Goal: Task Accomplishment & Management: Manage account settings

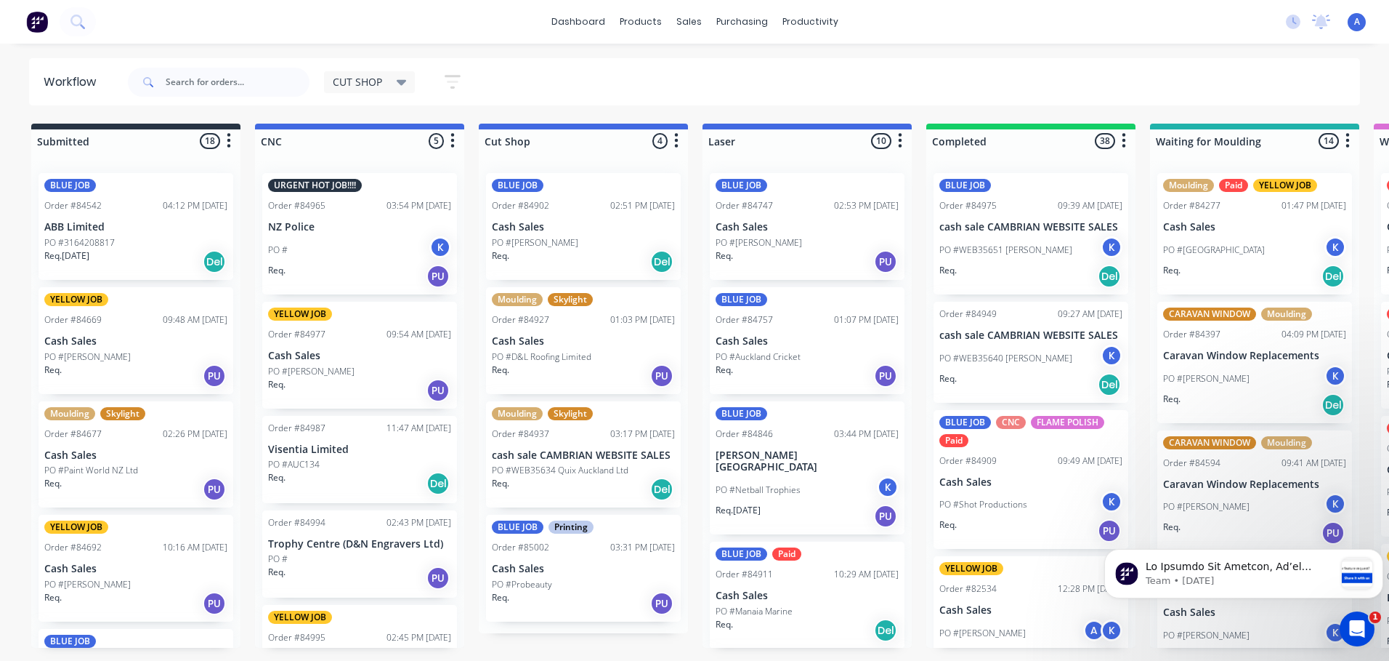
scroll to position [1, 0]
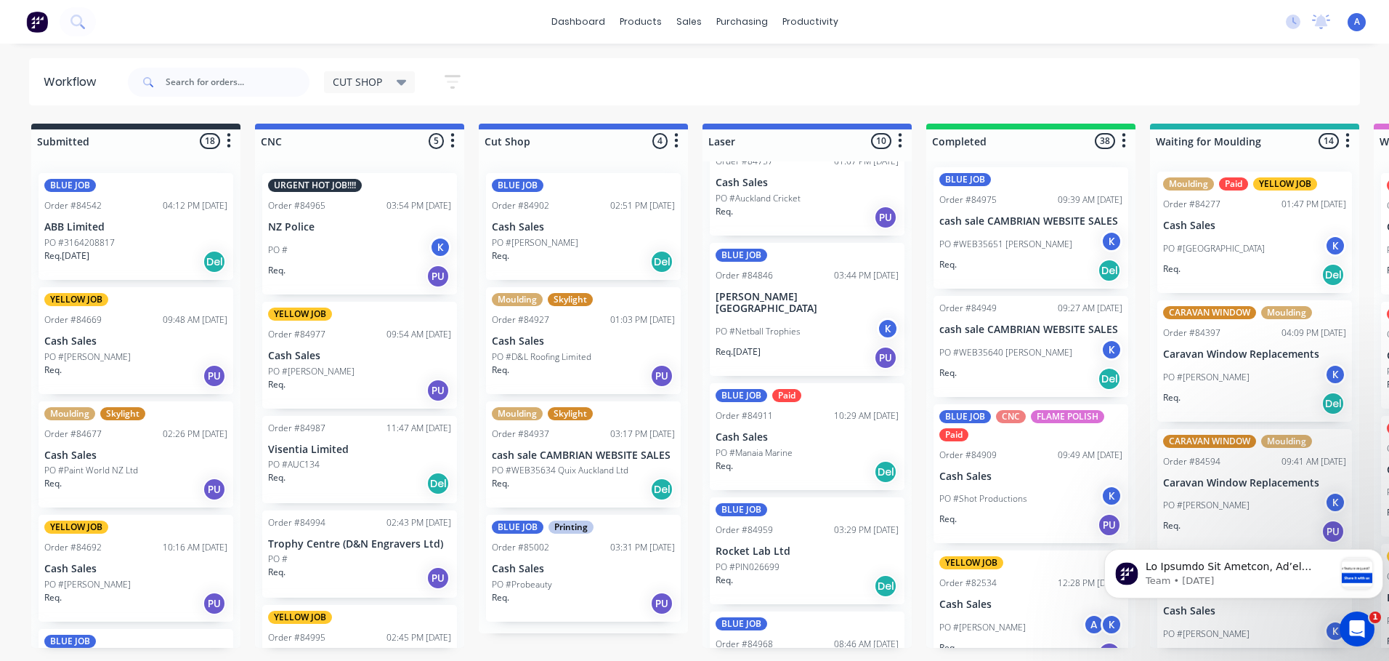
click at [575, 231] on p "Cash Sales" at bounding box center [583, 227] width 183 height 12
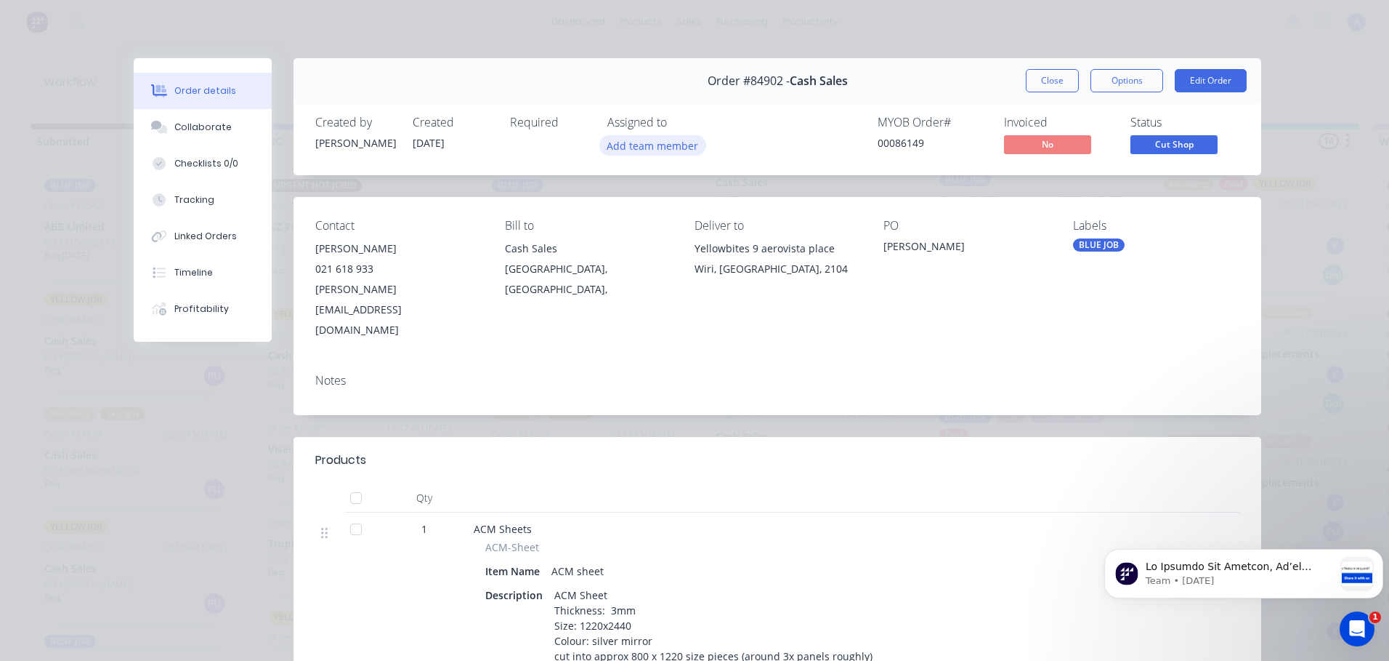
click at [666, 143] on button "Add team member" at bounding box center [653, 145] width 107 height 20
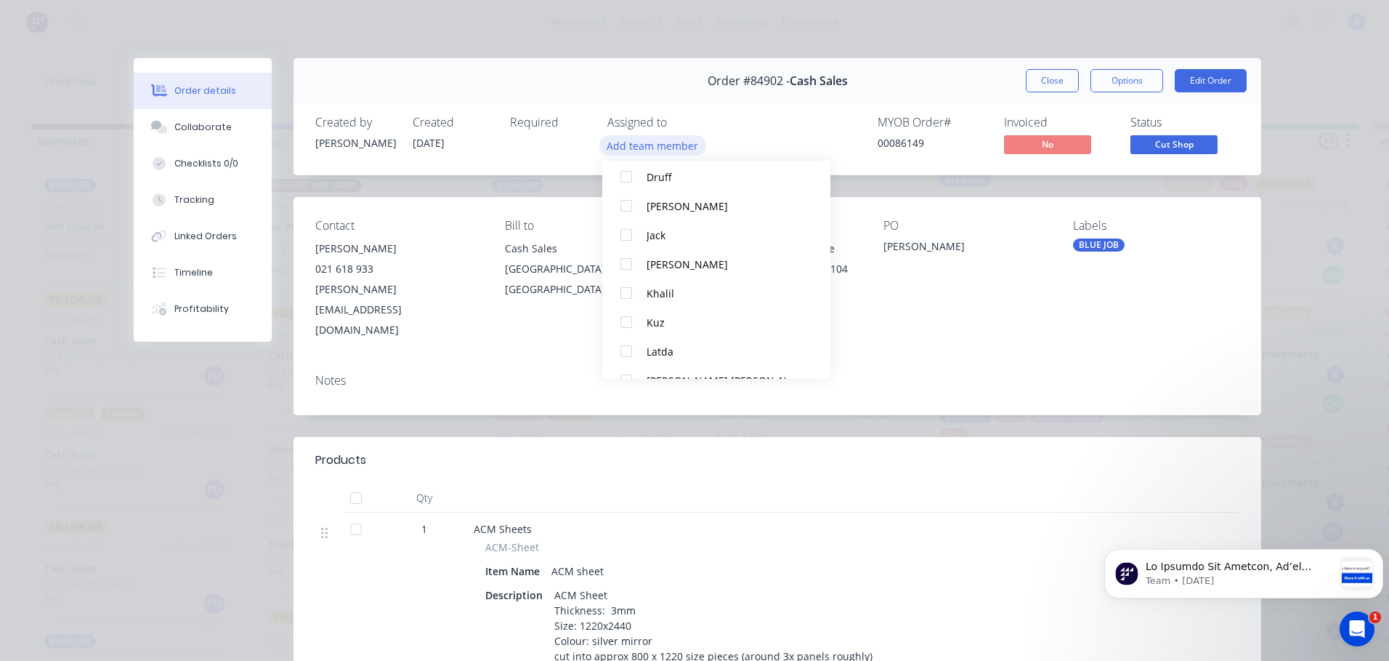
scroll to position [143, 0]
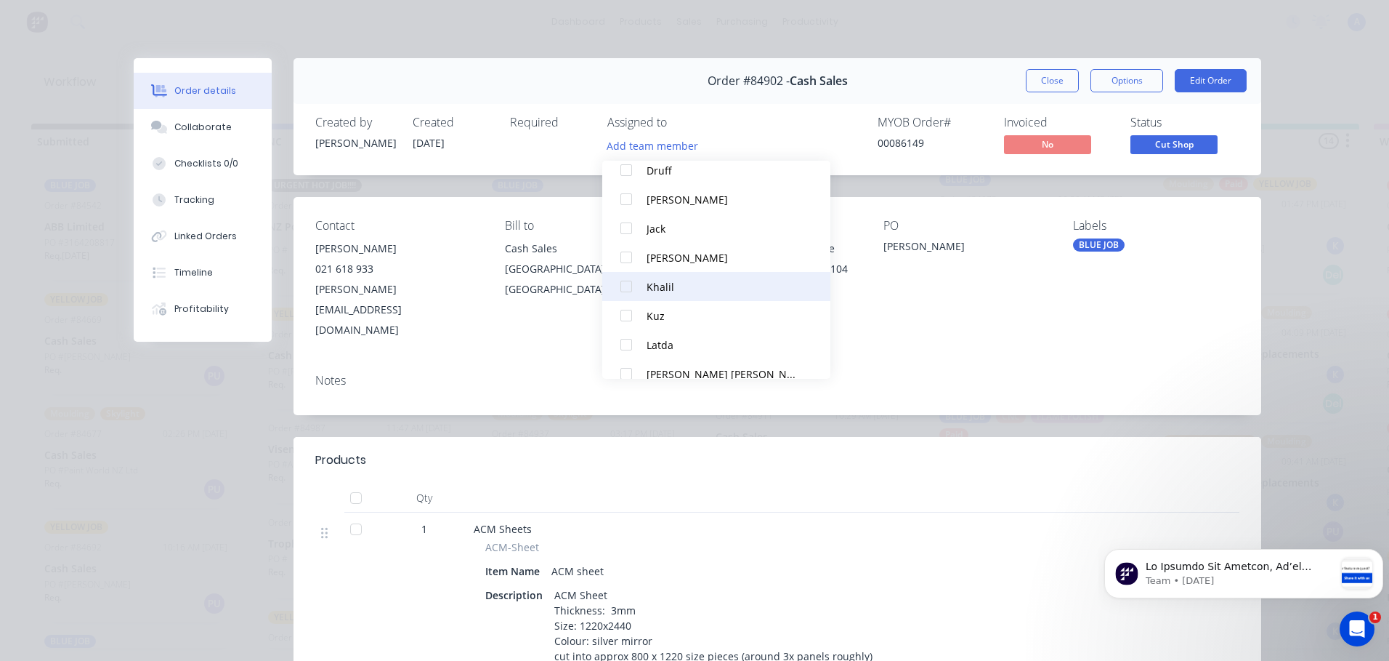
click at [693, 288] on div "Khalil" at bounding box center [723, 286] width 153 height 15
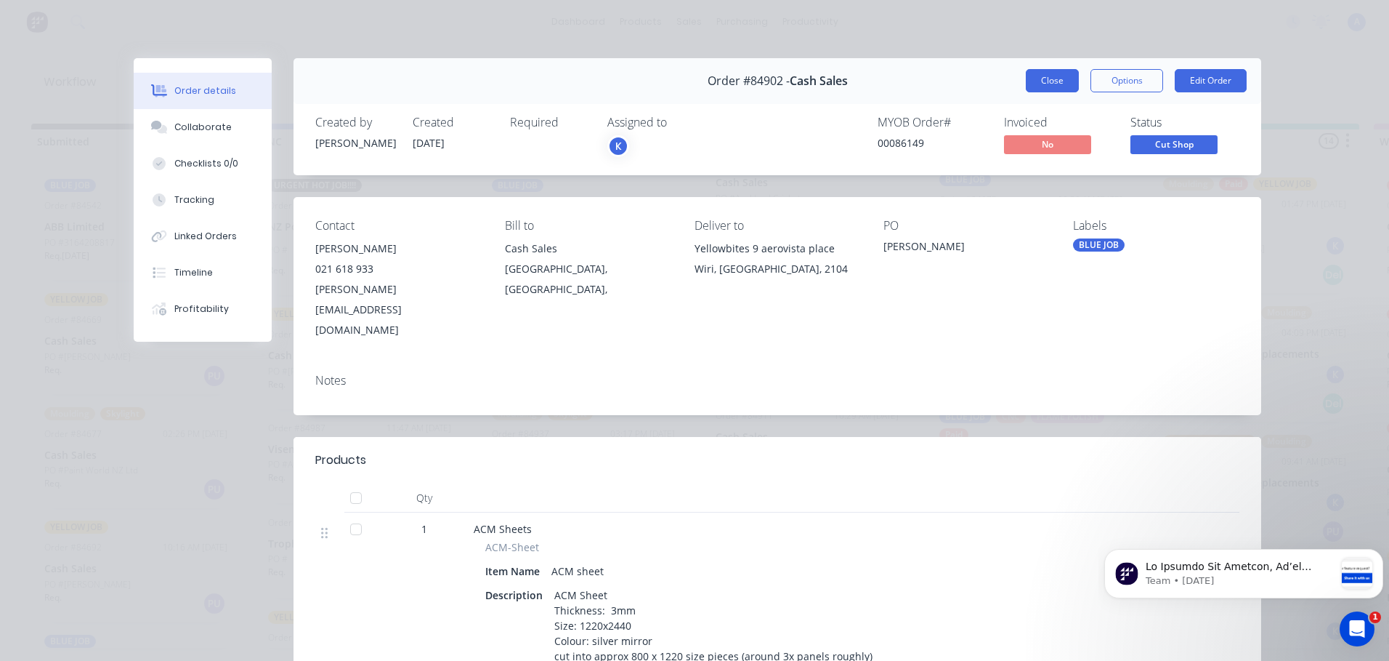
click at [1049, 89] on button "Close" at bounding box center [1052, 80] width 53 height 23
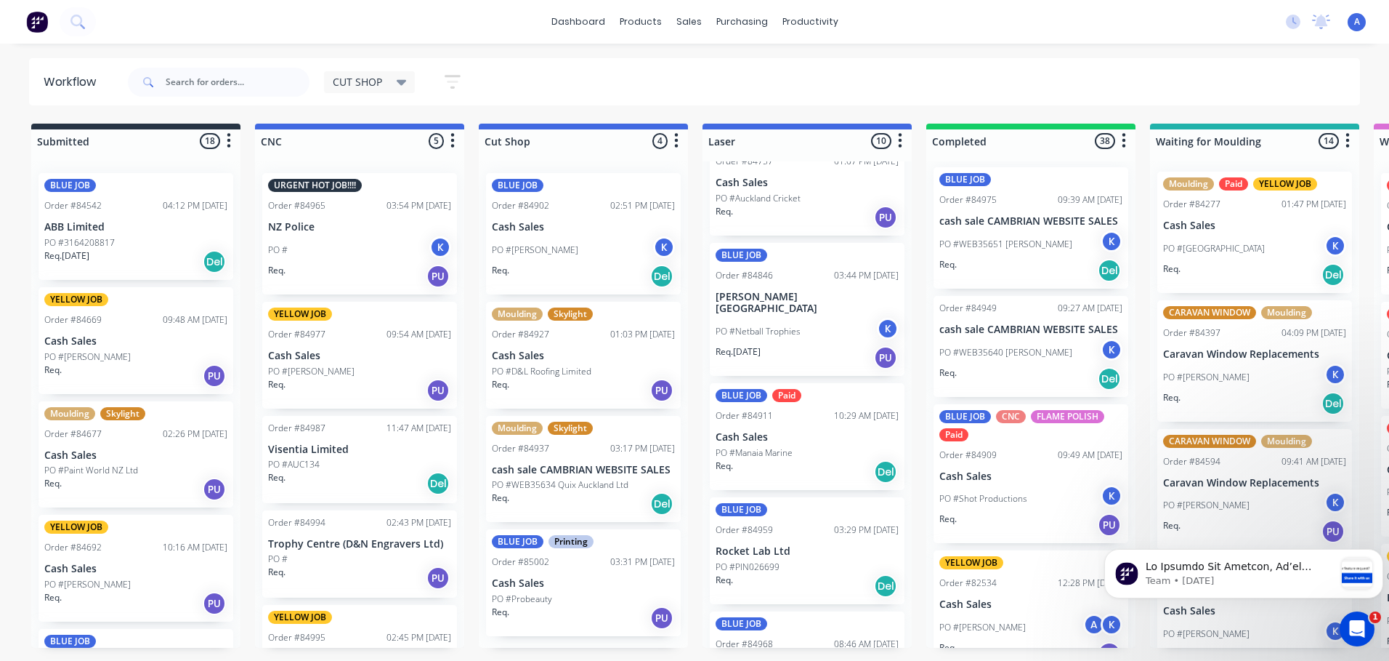
click at [596, 275] on div "Req. Del" at bounding box center [583, 276] width 183 height 25
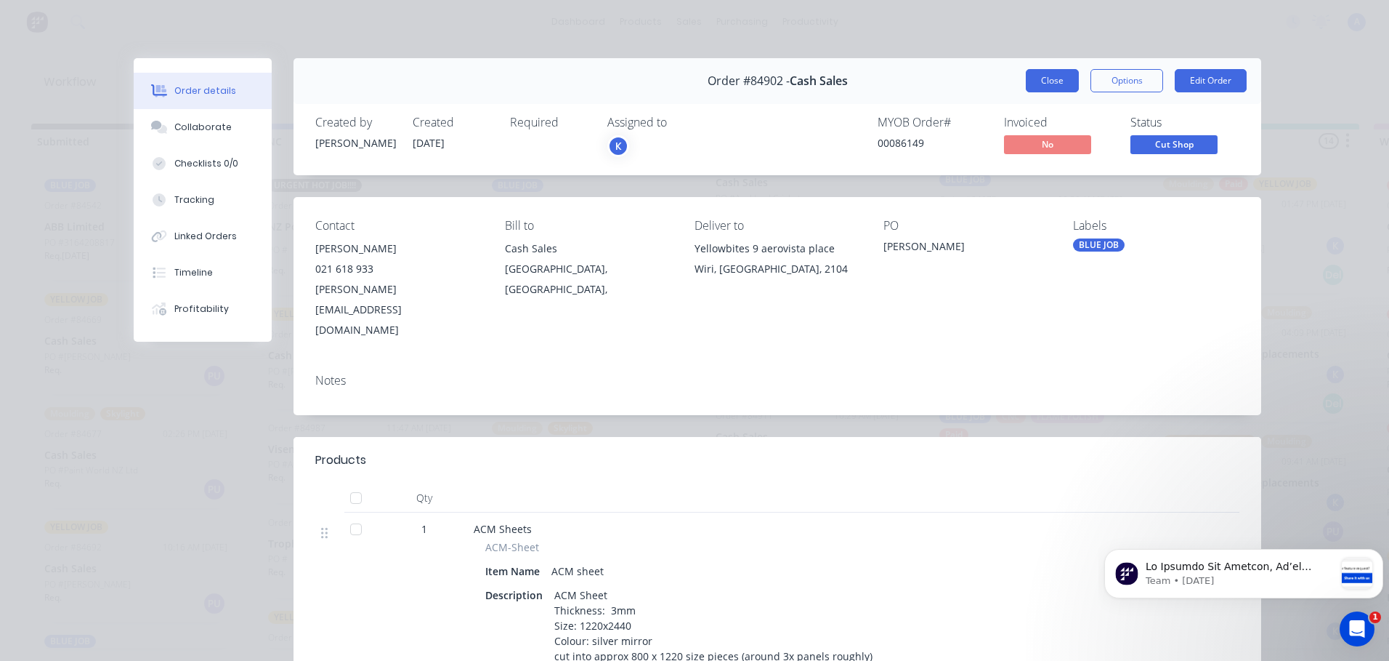
click at [1058, 76] on button "Close" at bounding box center [1052, 80] width 53 height 23
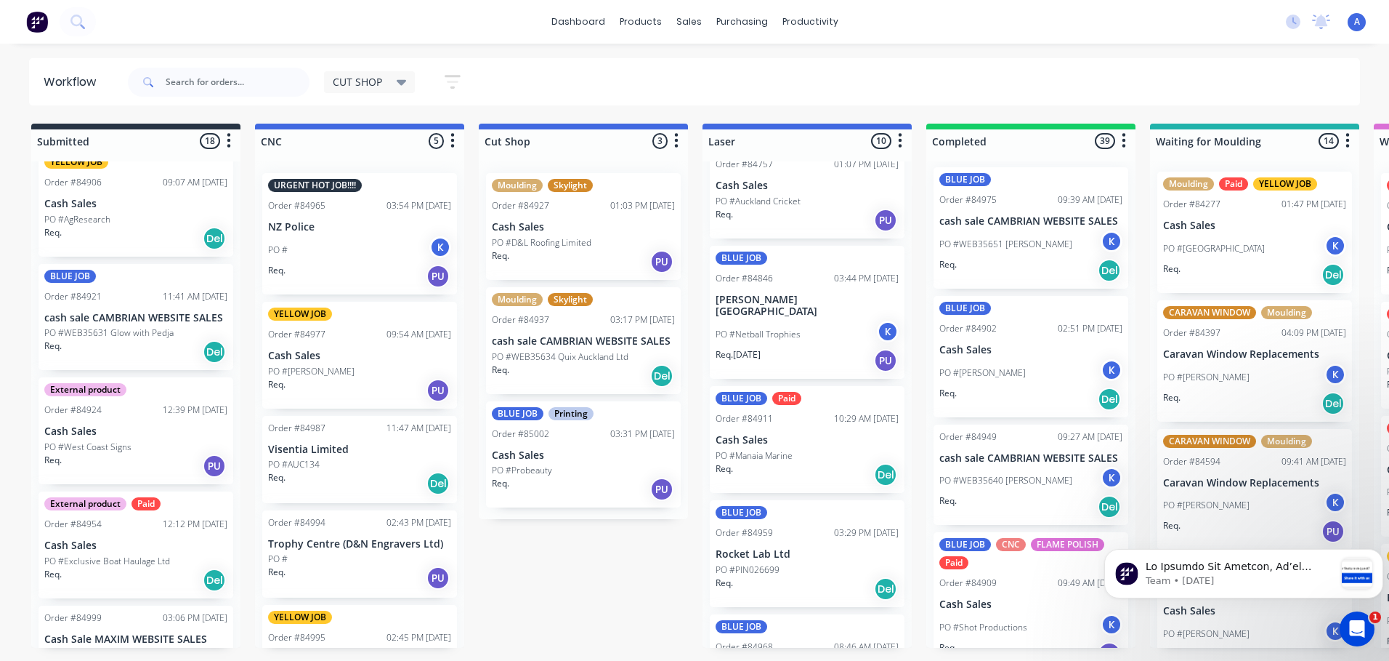
scroll to position [801, 0]
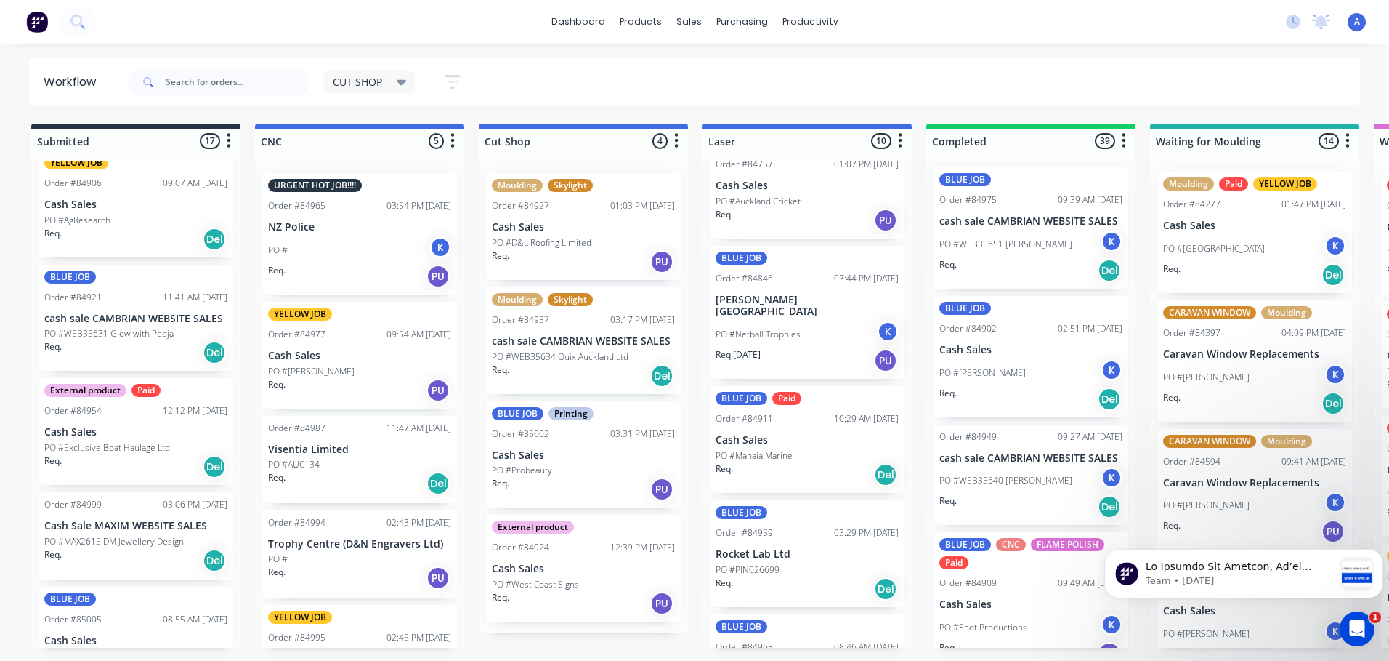
click at [577, 588] on p "PO #West Coast Signs" at bounding box center [535, 584] width 87 height 13
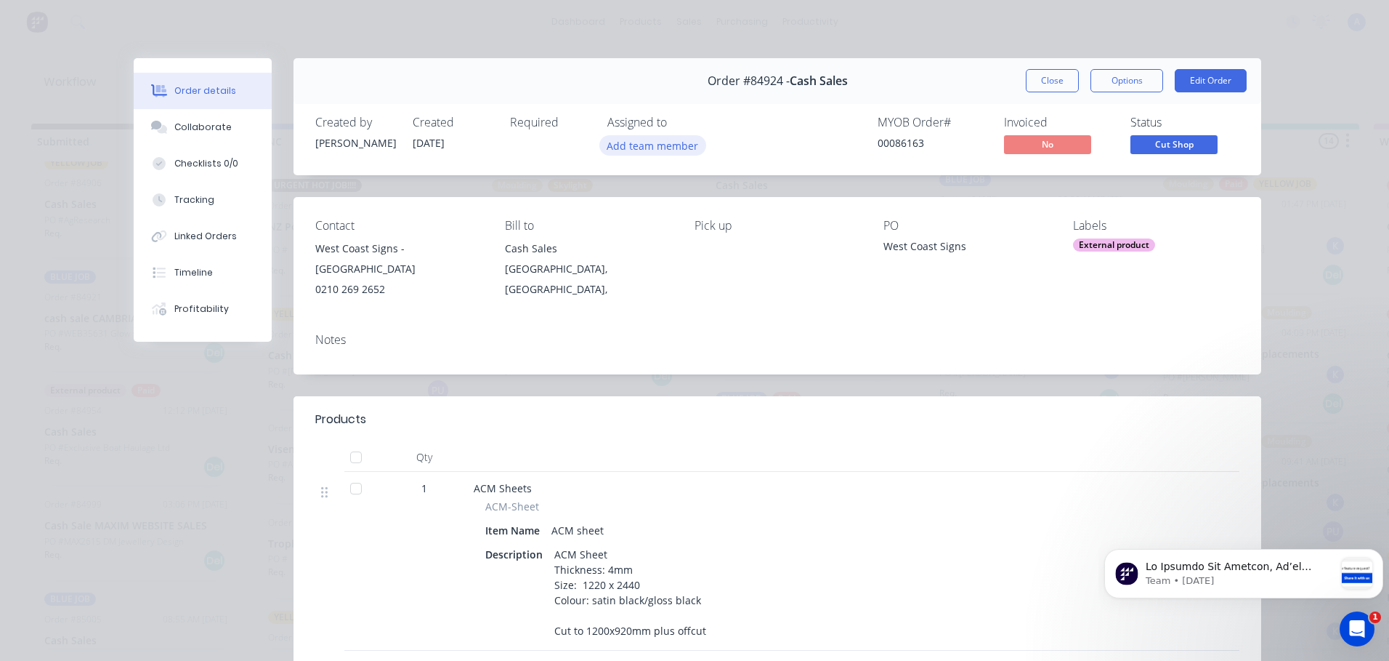
click at [679, 147] on button "Add team member" at bounding box center [653, 145] width 107 height 20
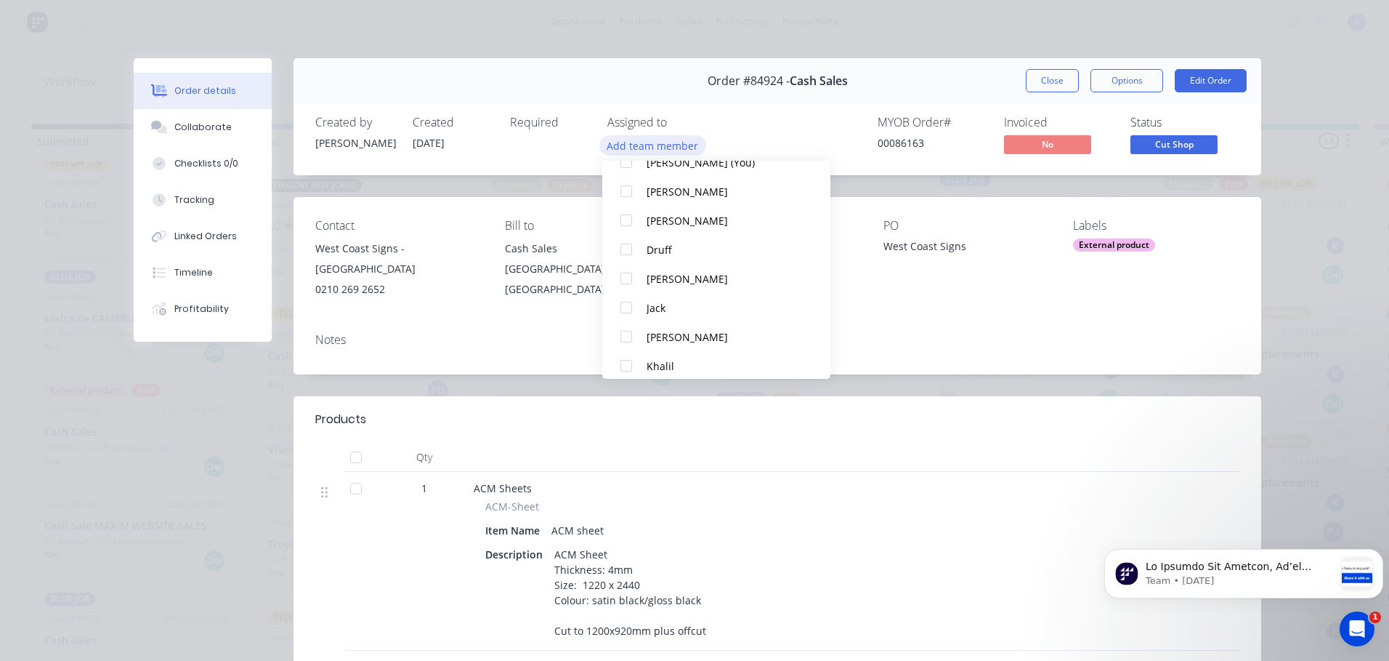
scroll to position [78, 0]
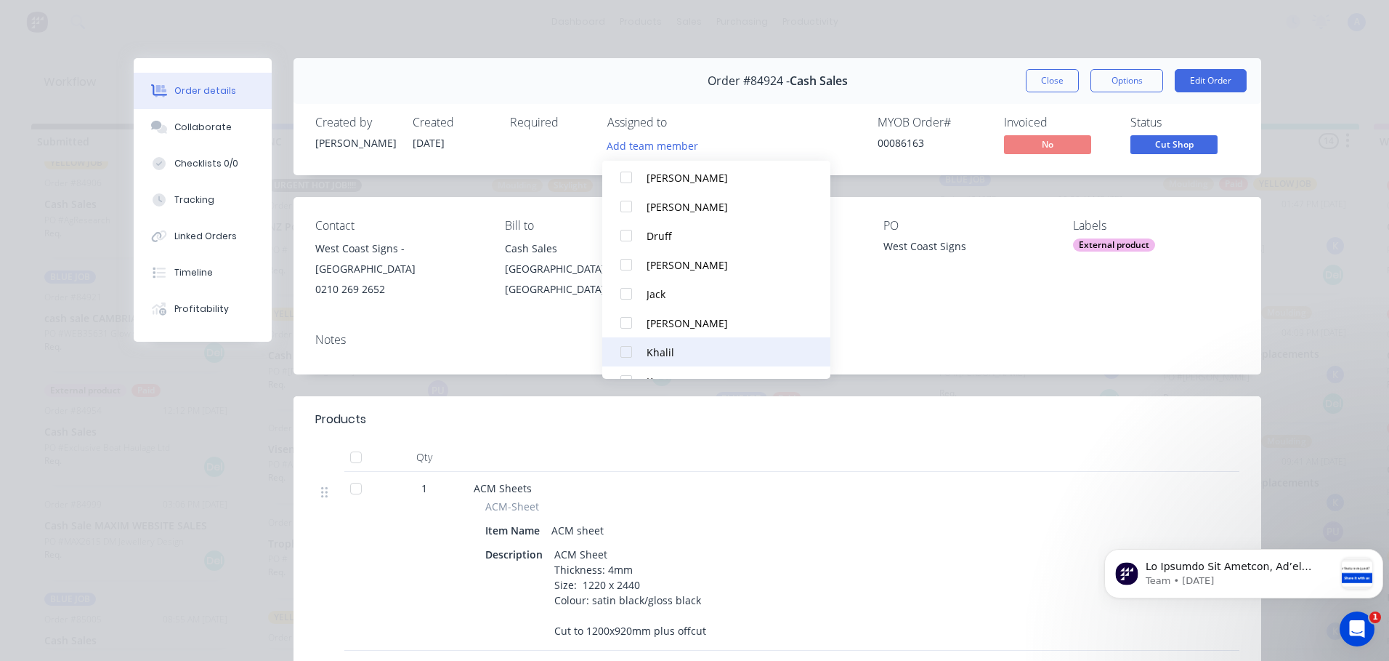
click at [679, 352] on div "Khalil" at bounding box center [723, 351] width 153 height 15
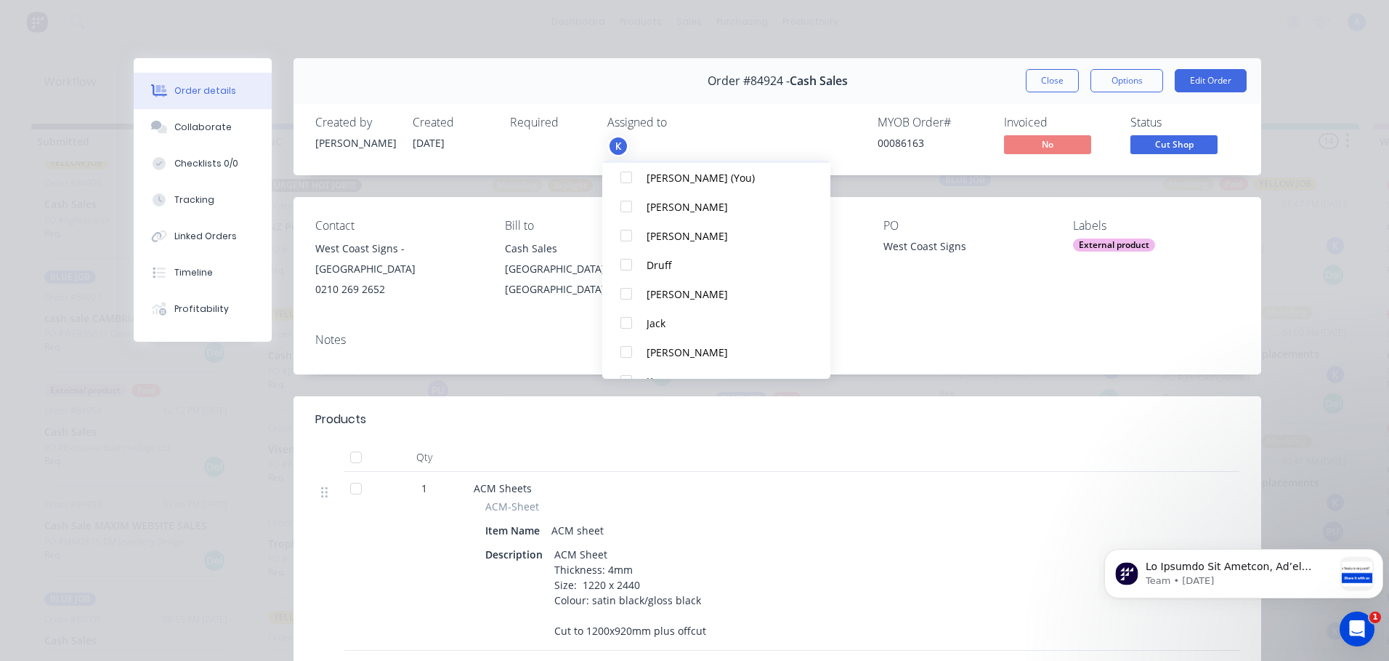
scroll to position [0, 0]
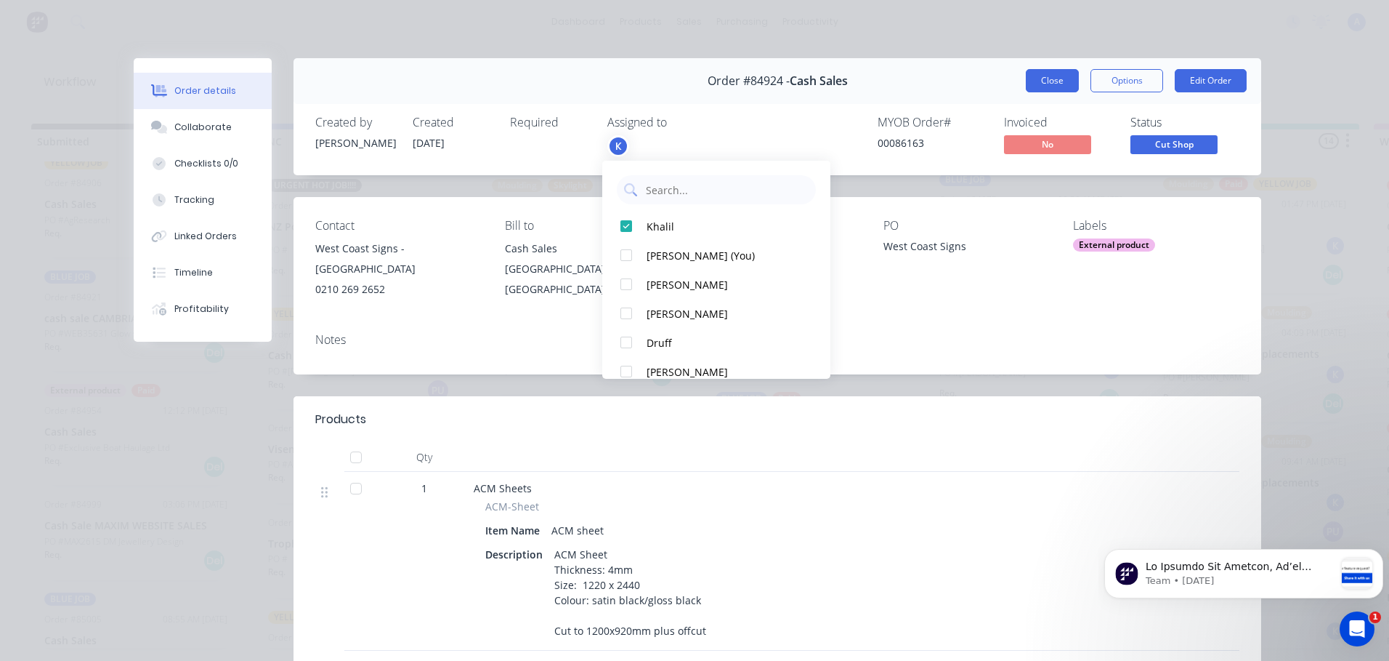
click at [1053, 84] on button "Close" at bounding box center [1052, 80] width 53 height 23
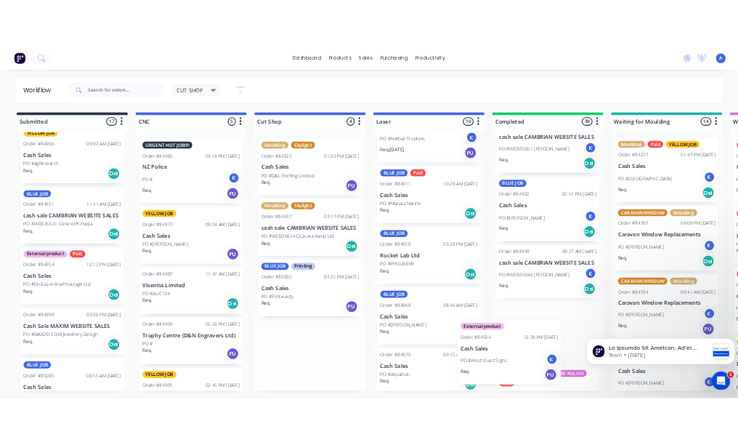
scroll to position [68, 0]
